Goal: Information Seeking & Learning: Learn about a topic

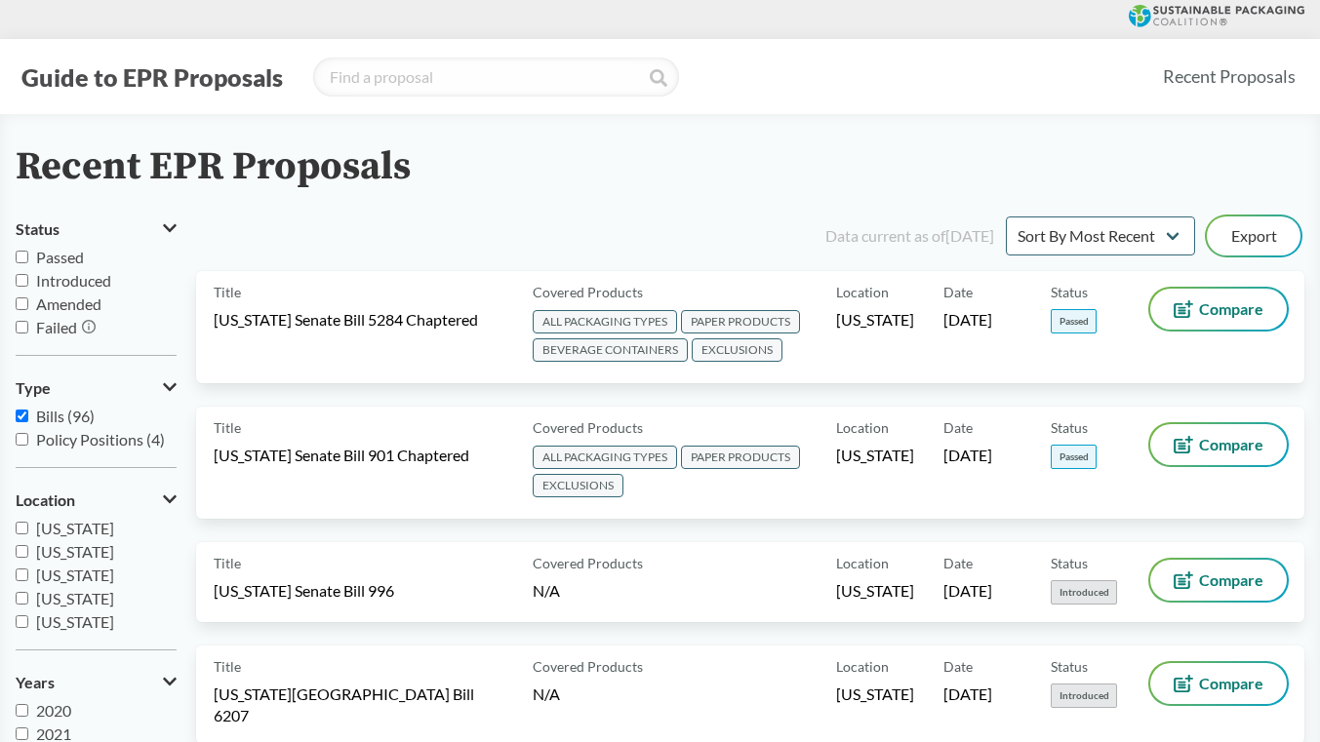
click at [77, 264] on span "Passed" at bounding box center [60, 257] width 48 height 19
click at [28, 263] on input "Passed" at bounding box center [22, 257] width 13 height 13
checkbox input "true"
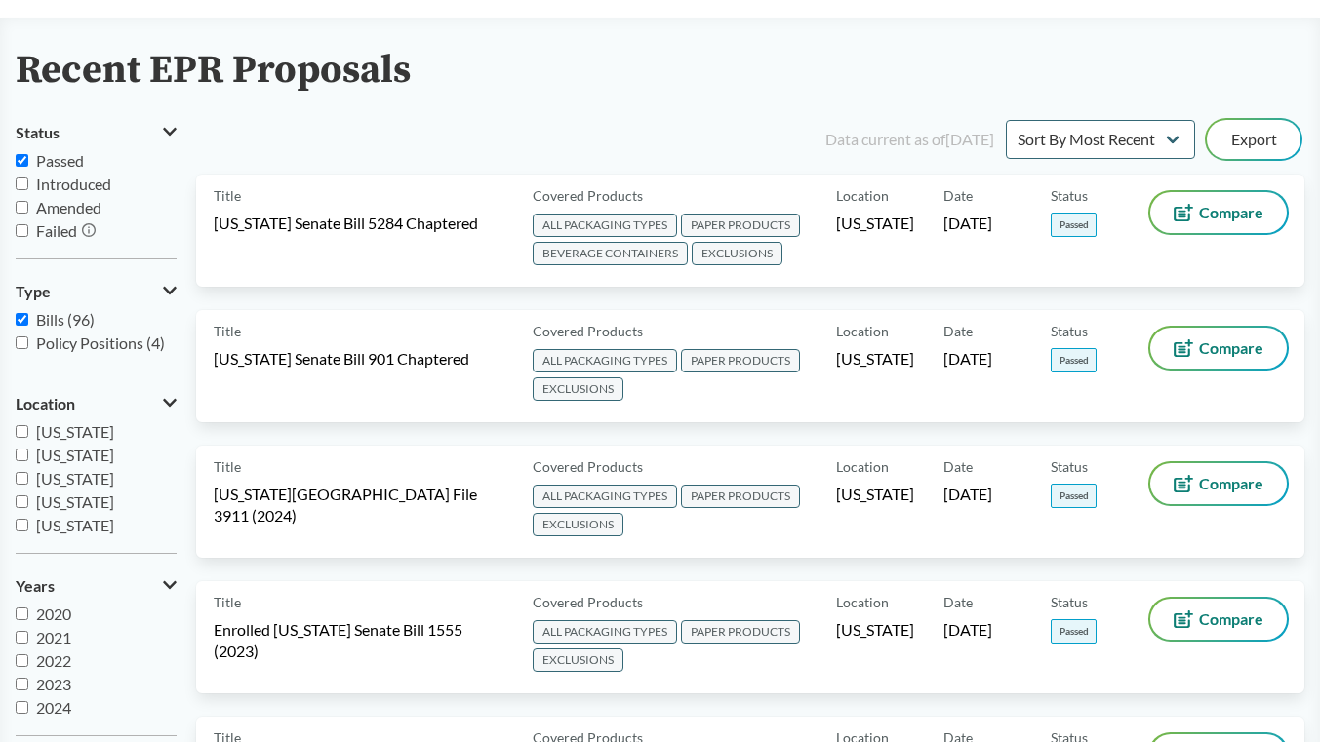
scroll to position [98, 0]
click at [91, 343] on span "Policy Positions (4)" at bounding box center [100, 342] width 129 height 19
click at [28, 343] on input "Policy Positions (4)" at bounding box center [22, 342] width 13 height 13
checkbox input "true"
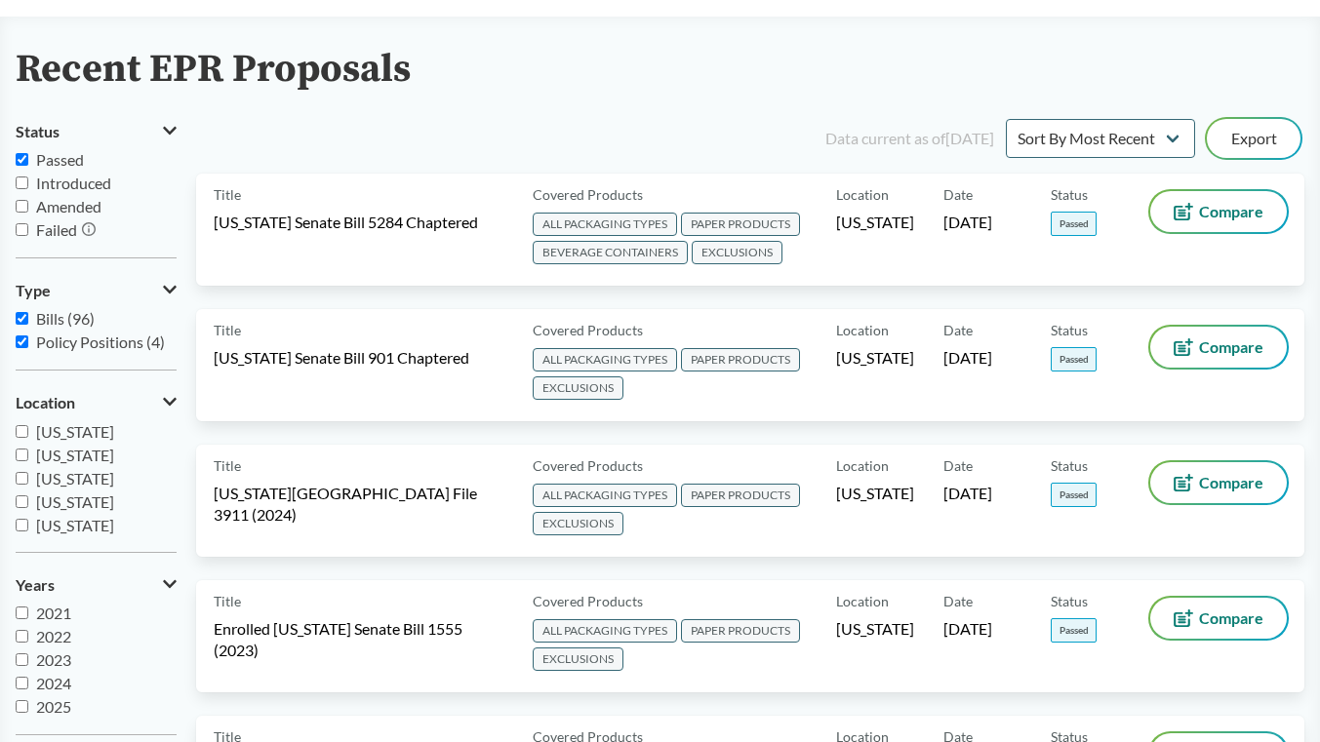
click at [48, 711] on span "2025" at bounding box center [53, 707] width 35 height 19
click at [28, 711] on input "2025" at bounding box center [22, 706] width 13 height 13
checkbox input "true"
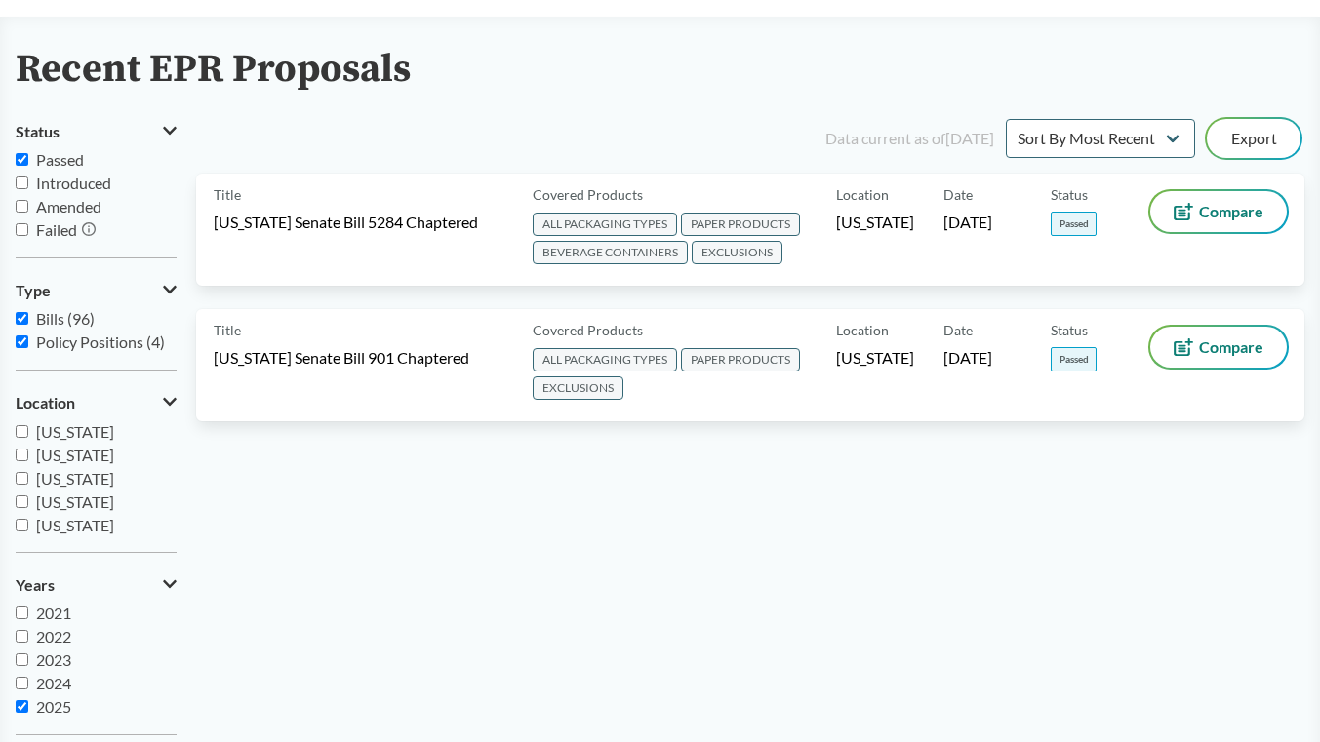
click at [451, 586] on div "Data current as of [DATE] Sort By Most Recent Sort By Status Export Title [US_S…" at bounding box center [750, 433] width 1108 height 636
click at [20, 323] on input "Bills (96)" at bounding box center [22, 318] width 13 height 13
checkbox input "false"
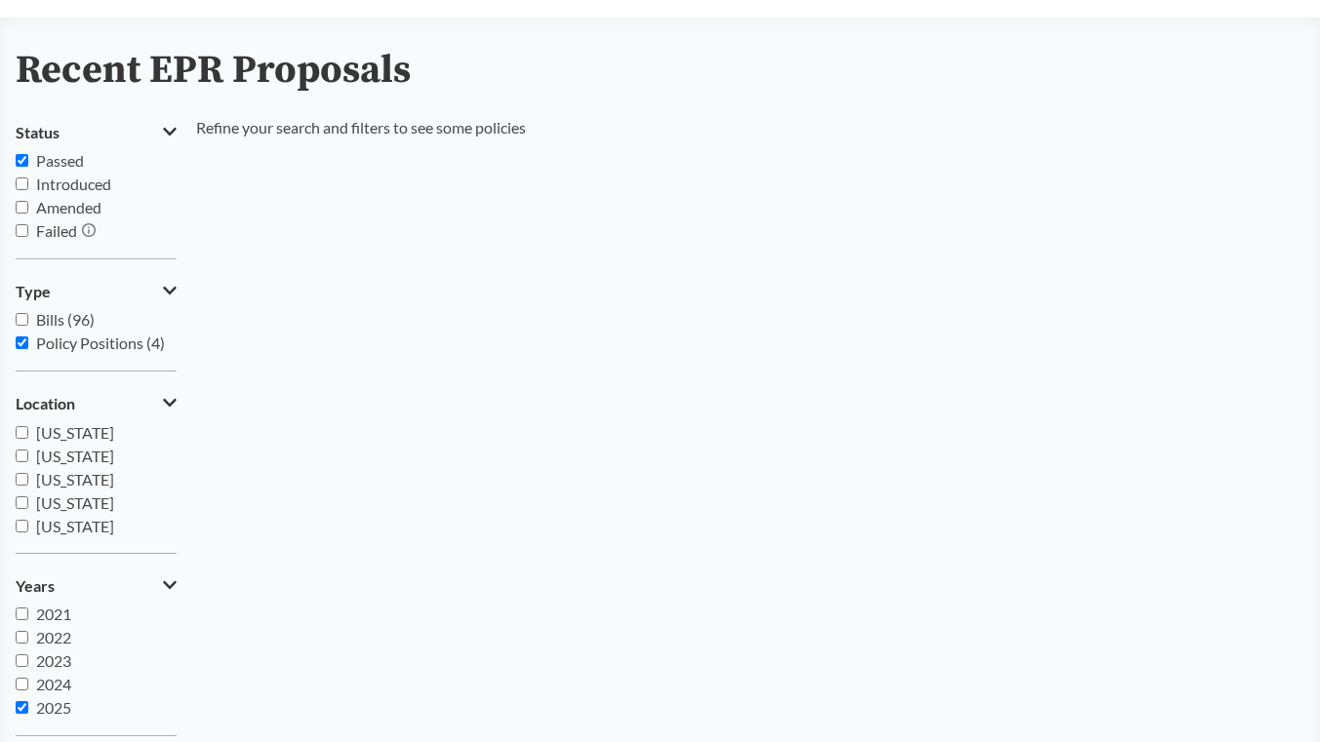
scroll to position [100, 0]
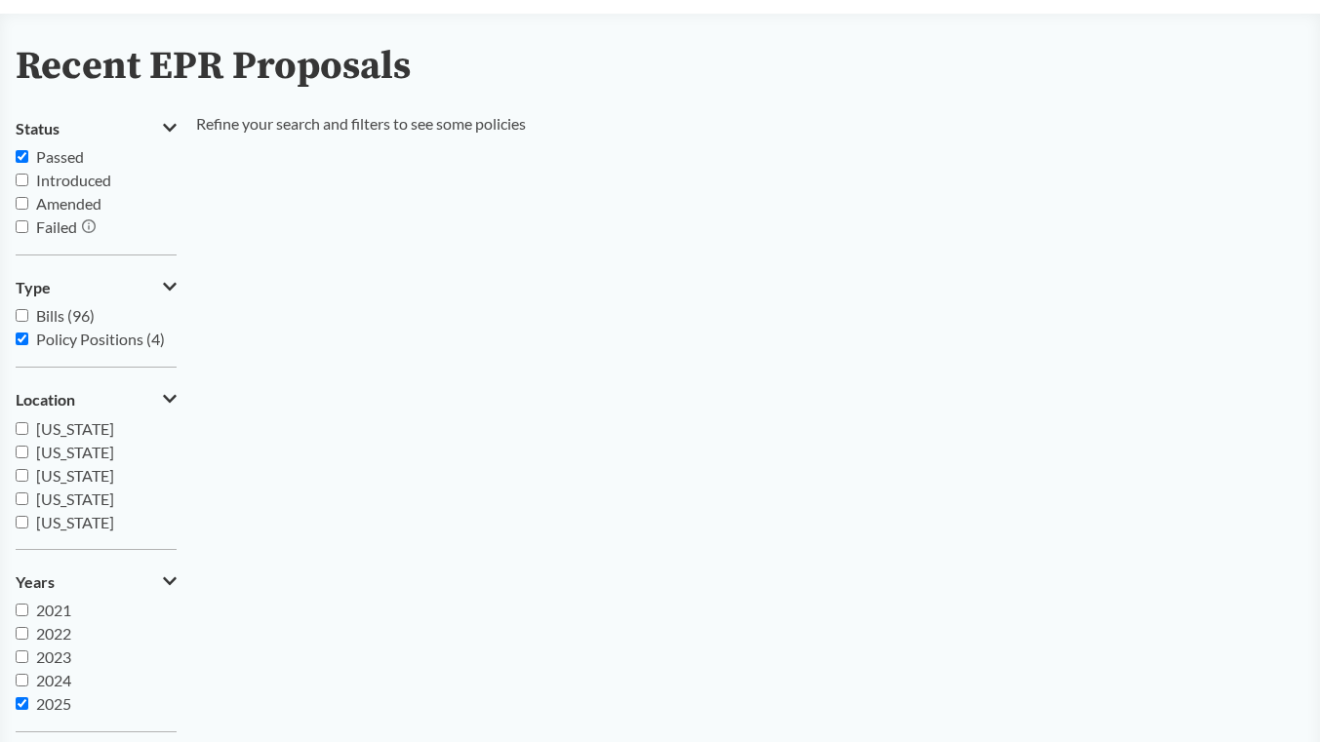
click at [21, 700] on input "2025" at bounding box center [22, 704] width 13 height 13
checkbox input "false"
click at [422, 500] on div "Refine your search and filters to see some policies" at bounding box center [361, 430] width 330 height 636
click at [427, 474] on div "Refine your search and filters to see some policies" at bounding box center [361, 430] width 330 height 636
click at [115, 344] on span "Policy Positions (4)" at bounding box center [100, 339] width 129 height 19
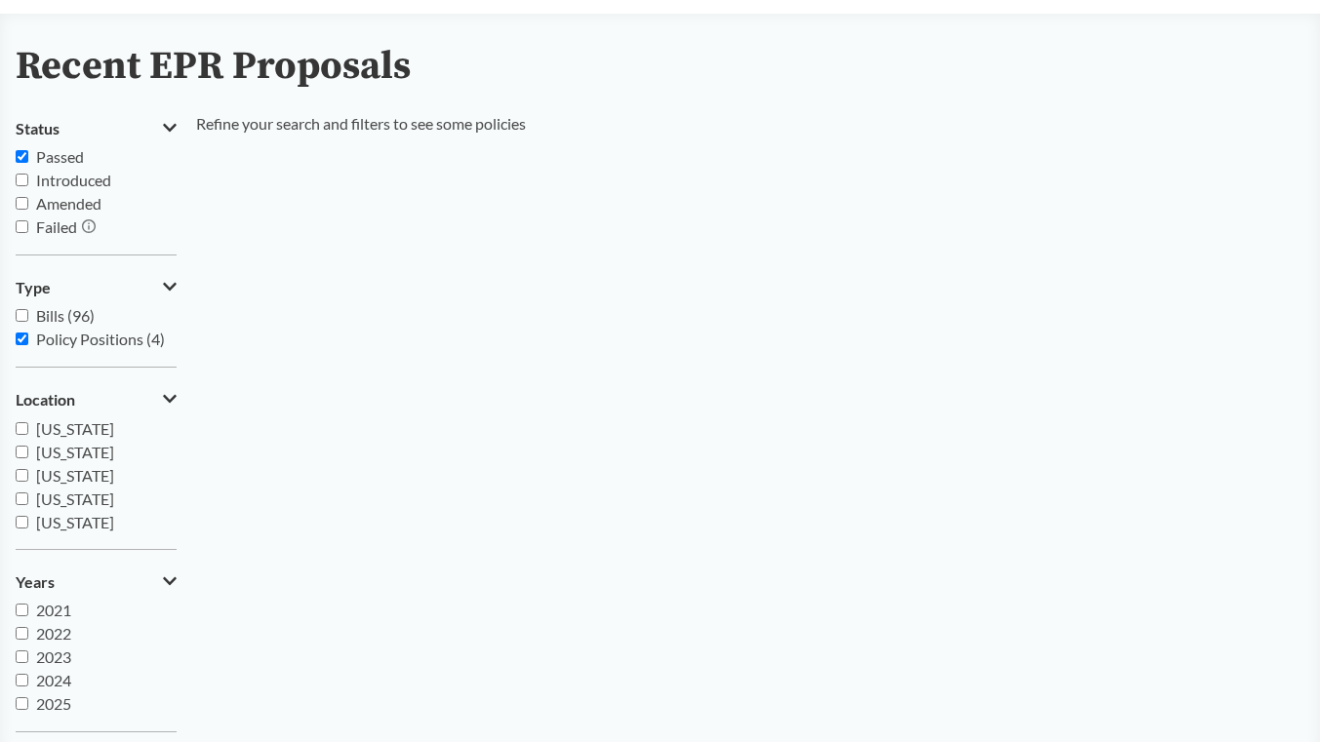
click at [28, 344] on input "Policy Positions (4)" at bounding box center [22, 339] width 13 height 13
click at [115, 344] on span "Policy Positions (4)" at bounding box center [100, 339] width 129 height 19
click at [28, 344] on input "Policy Positions (4)" at bounding box center [22, 339] width 13 height 13
checkbox input "true"
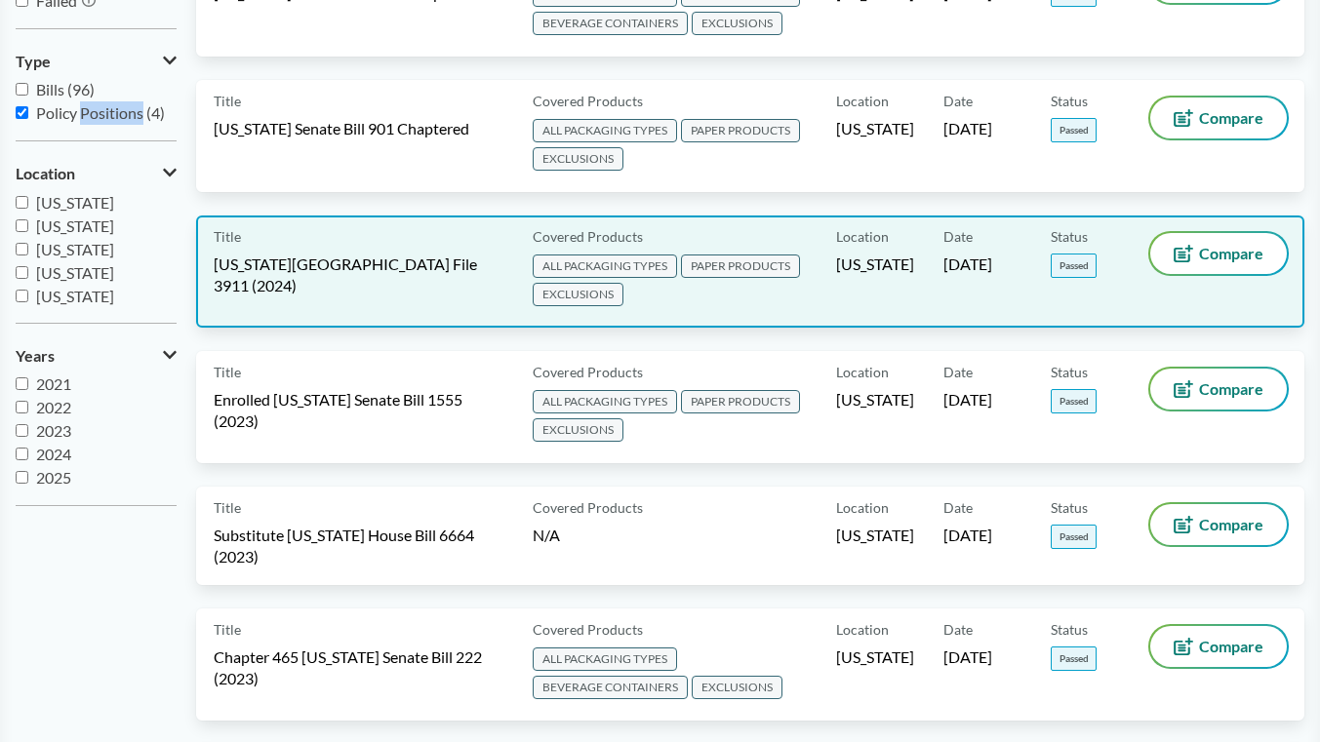
scroll to position [332, 0]
